Goal: Check status: Check status

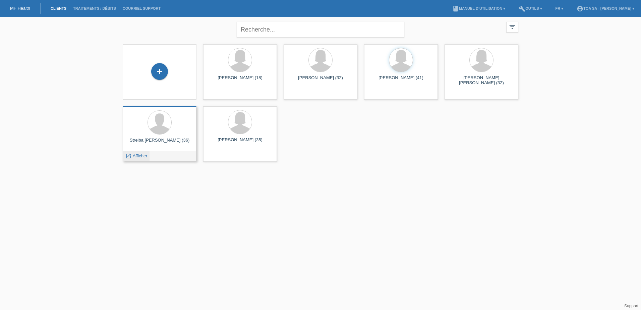
click at [134, 156] on span "Afficher" at bounding box center [140, 155] width 15 height 5
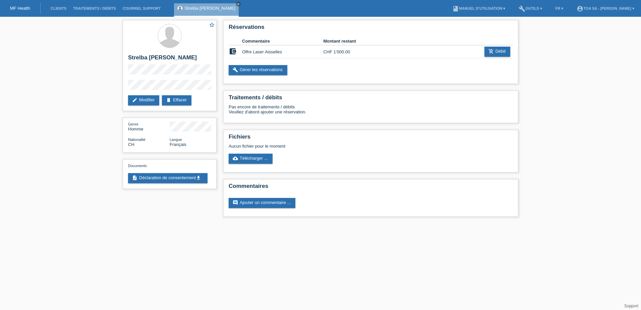
click at [237, 4] on icon "close" at bounding box center [238, 3] width 3 height 3
